Goal: Complete application form

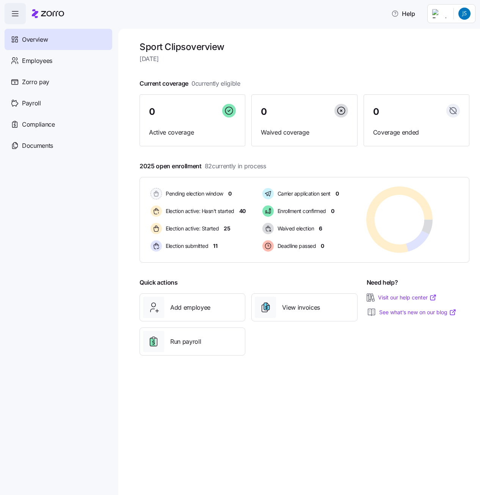
click at [469, 16] on html "Help Overview Employees Zorro pay Payroll Compliance Documents Sport Clips over…" at bounding box center [240, 245] width 480 height 491
click at [460, 36] on div "Personal view" at bounding box center [441, 34] width 45 height 8
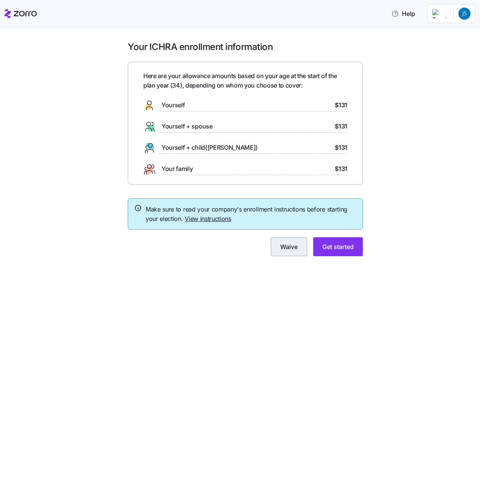
click at [301, 249] on button "Waive" at bounding box center [289, 246] width 36 height 19
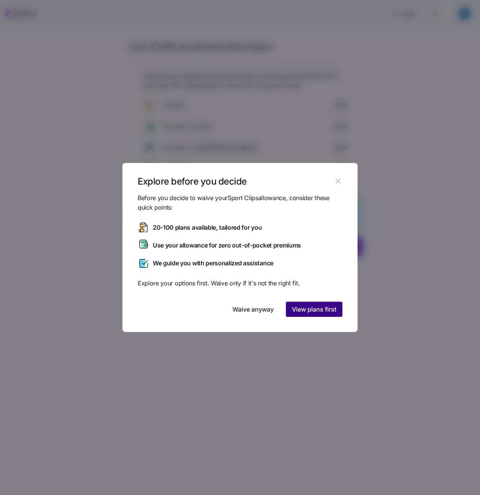
click at [322, 310] on span "View plans first" at bounding box center [314, 309] width 44 height 9
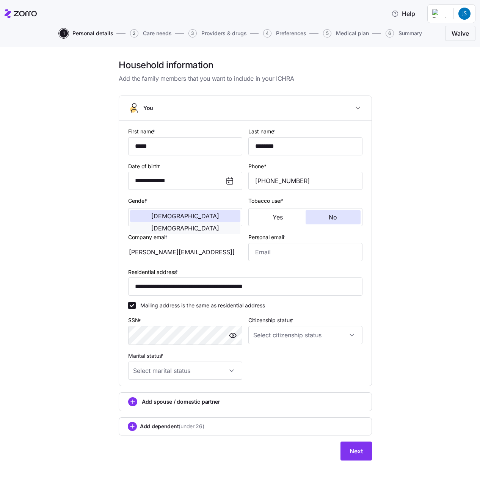
click at [228, 222] on button "[DEMOGRAPHIC_DATA]" at bounding box center [185, 228] width 110 height 12
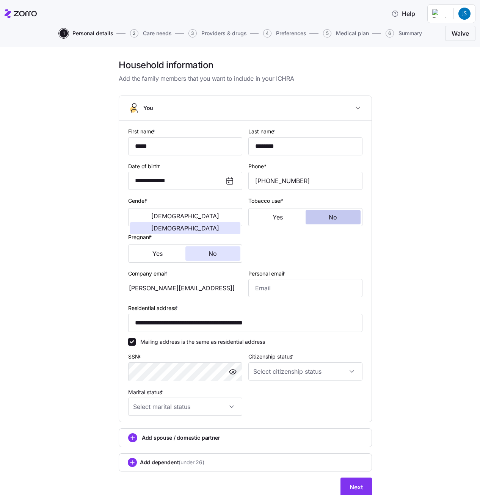
click at [337, 222] on button "No" at bounding box center [333, 217] width 55 height 14
click at [238, 249] on div "Yes No" at bounding box center [185, 254] width 114 height 18
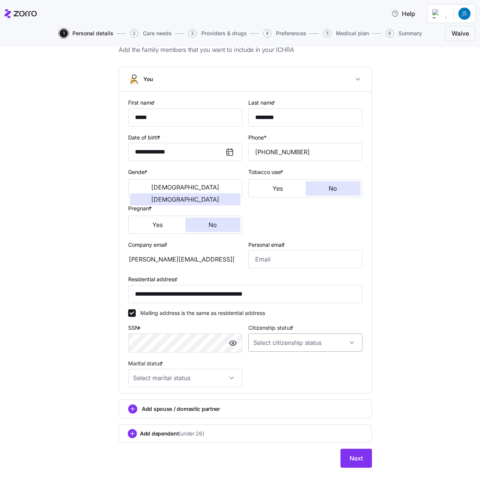
click at [322, 344] on input "Citizenship status *" at bounding box center [305, 343] width 114 height 18
click at [296, 364] on div "[DEMOGRAPHIC_DATA] citizen" at bounding box center [303, 366] width 108 height 16
type input "[DEMOGRAPHIC_DATA] citizen"
click at [204, 379] on input "Marital status *" at bounding box center [185, 378] width 114 height 18
click at [144, 420] on span "Married" at bounding box center [144, 417] width 19 height 8
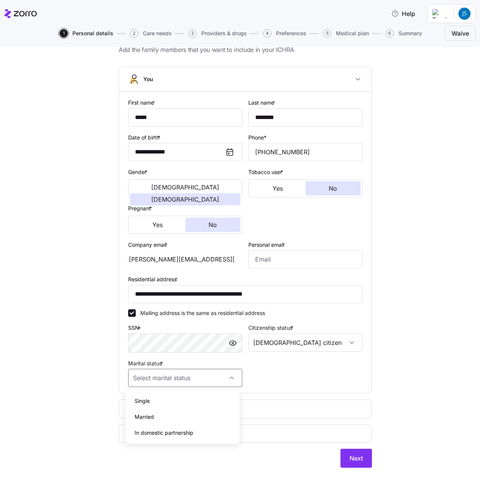
type input "Married"
click at [142, 409] on span "Add spouse / domestic partner" at bounding box center [181, 409] width 78 height 8
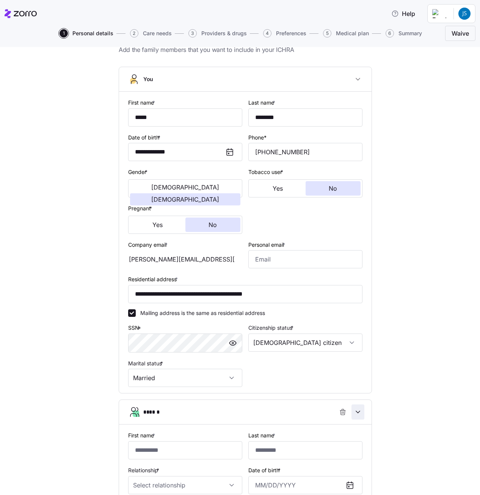
click at [358, 409] on icon "button" at bounding box center [358, 412] width 8 height 8
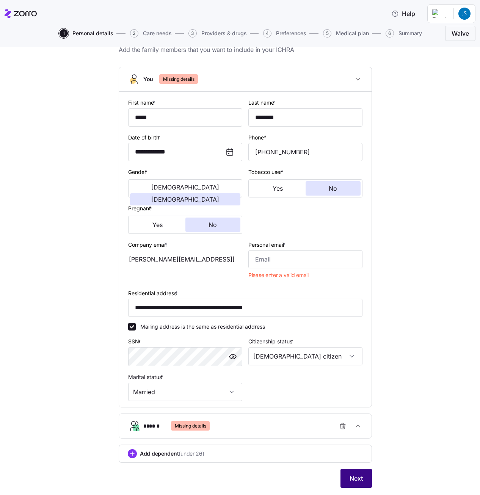
click at [356, 474] on button "Next" at bounding box center [355, 478] width 31 height 19
click at [354, 424] on icon "button" at bounding box center [358, 426] width 8 height 8
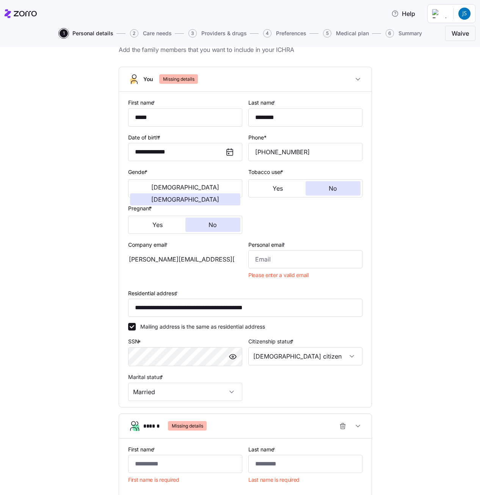
scroll to position [218, 0]
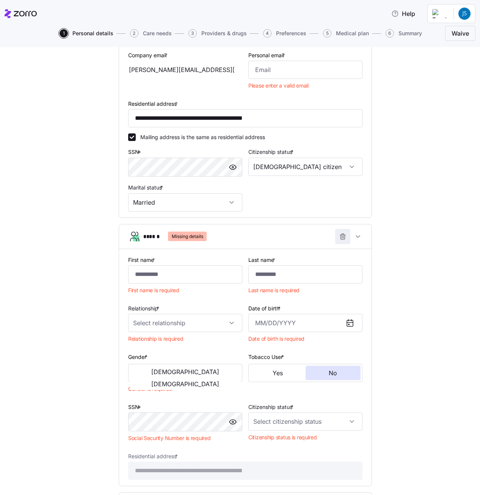
click at [343, 237] on icon "button" at bounding box center [343, 237] width 8 height 8
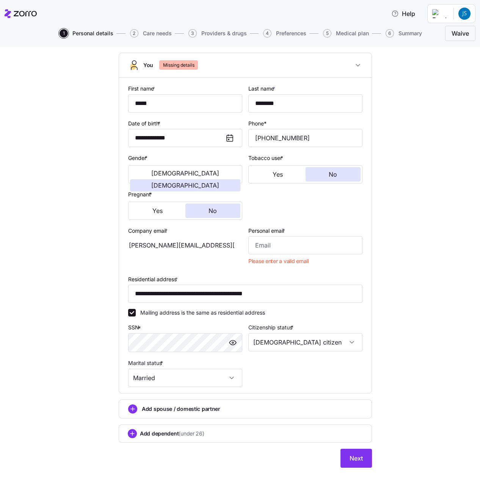
scroll to position [43, 0]
click at [364, 456] on button "Next" at bounding box center [355, 458] width 31 height 19
click at [360, 466] on button "Next" at bounding box center [355, 458] width 31 height 19
click at [296, 238] on input "Personal email *" at bounding box center [305, 245] width 114 height 18
type input "j"
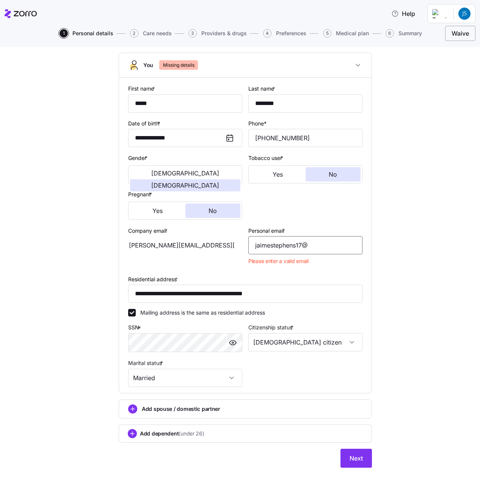
type input "jaimestephens17@"
click at [452, 32] on span "Waive" at bounding box center [460, 33] width 17 height 9
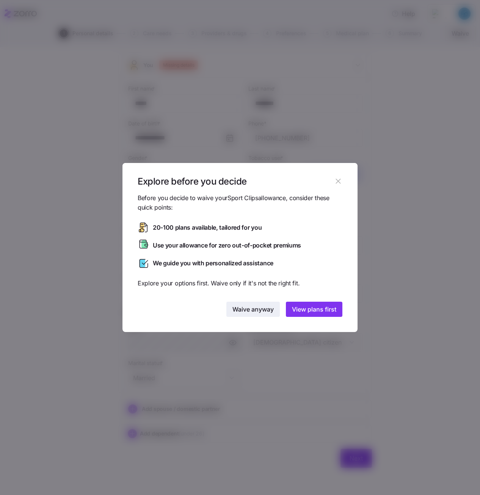
click at [248, 312] on span "Waive anyway" at bounding box center [252, 309] width 41 height 9
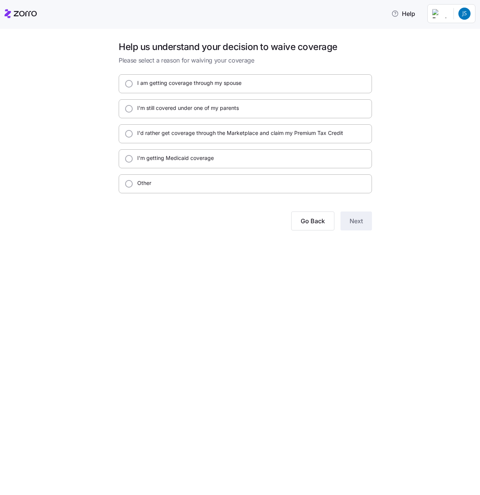
click at [216, 88] on div "I am getting coverage through my spouse" at bounding box center [187, 83] width 109 height 9
radio input "true"
click at [354, 221] on span "Next" at bounding box center [356, 220] width 13 height 9
